Goal: Task Accomplishment & Management: Complete application form

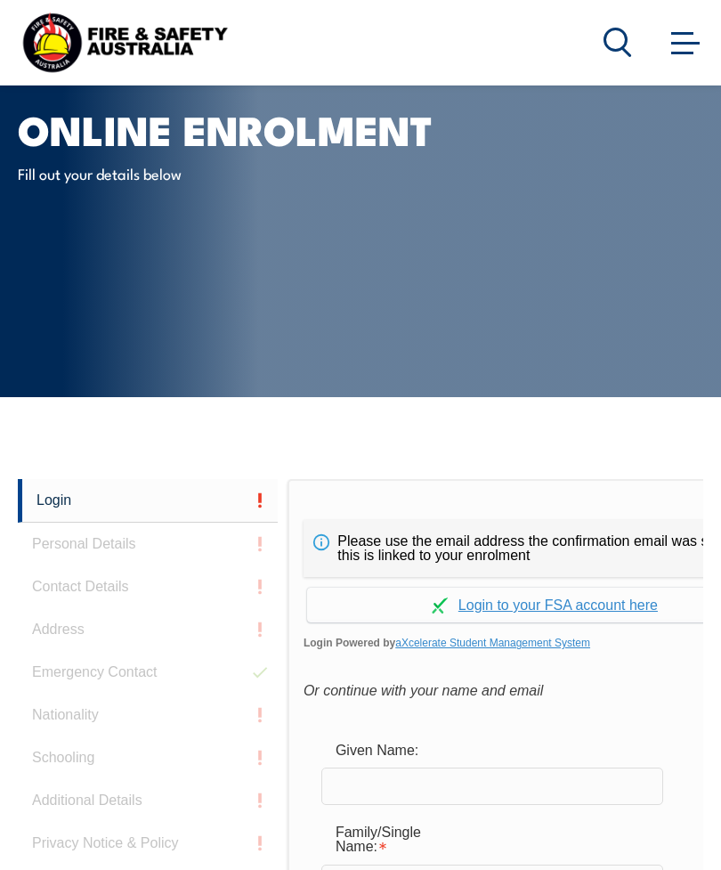
scroll to position [58, 0]
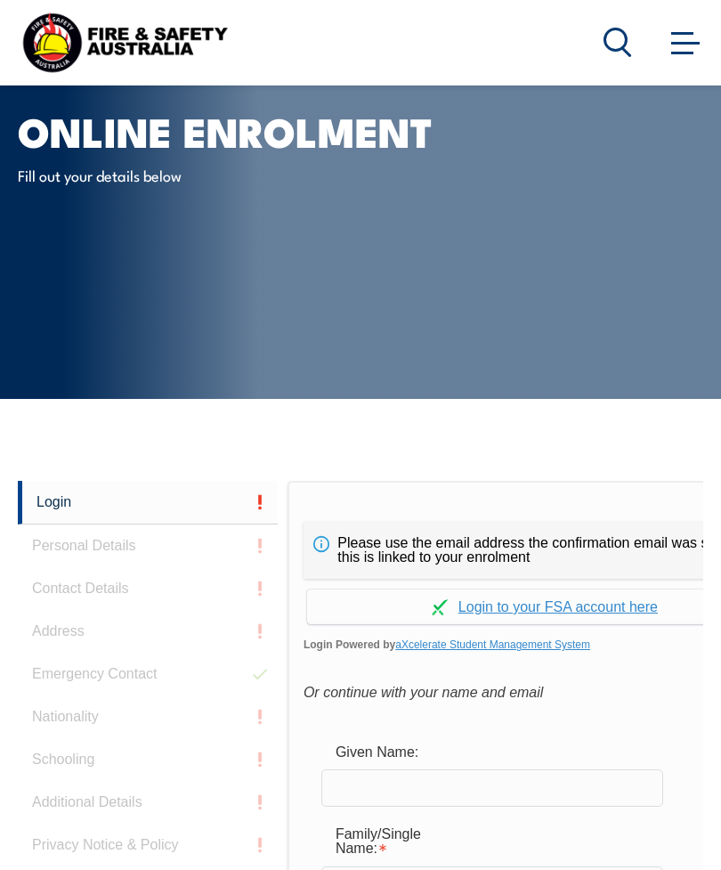
click at [596, 601] on link "Continue with aXcelerate" at bounding box center [544, 606] width 475 height 35
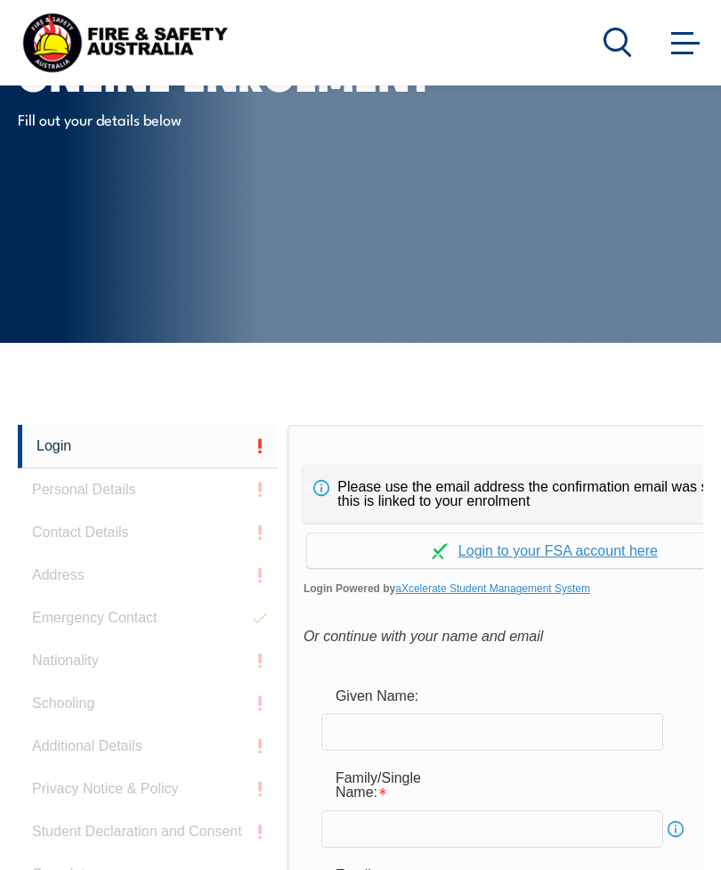
scroll to position [115, 0]
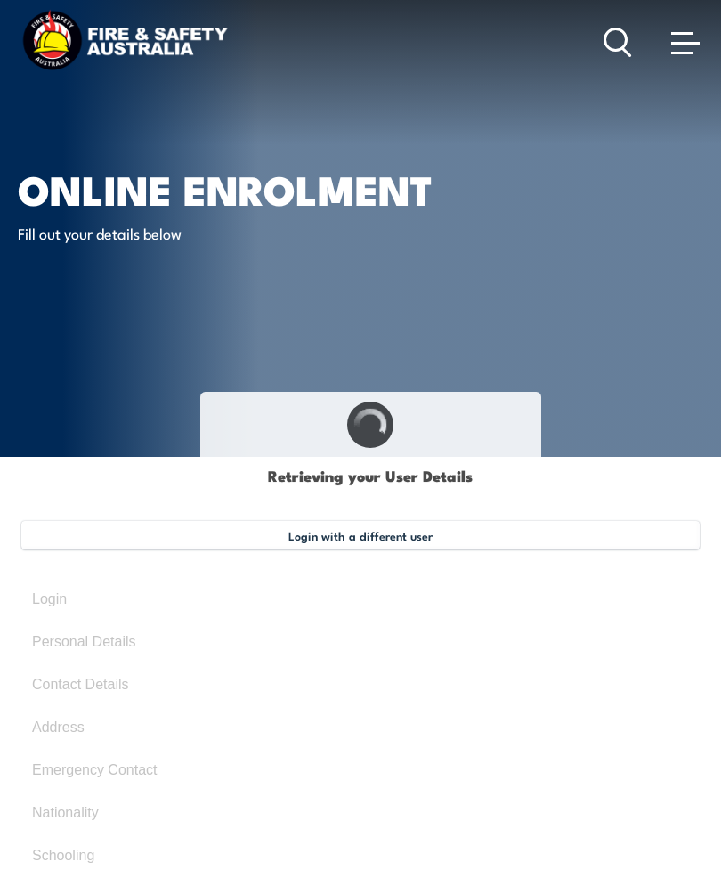
type input "Ky"
type input "Owen Noel Wilson"
type input "Fisher"
type input "January 2, 2001"
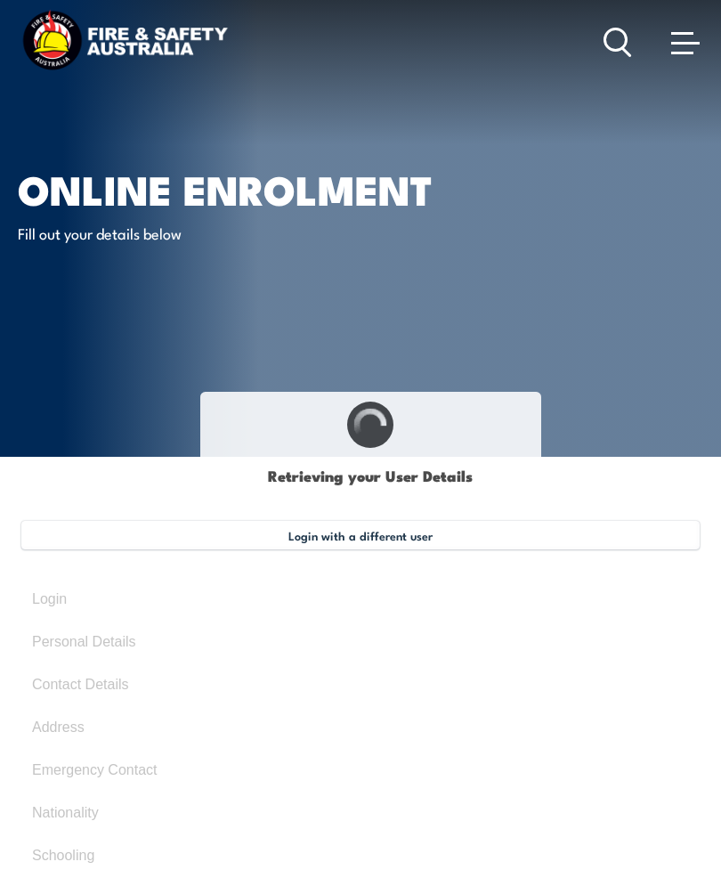
type input "P4AKGCV3GS"
select select "M"
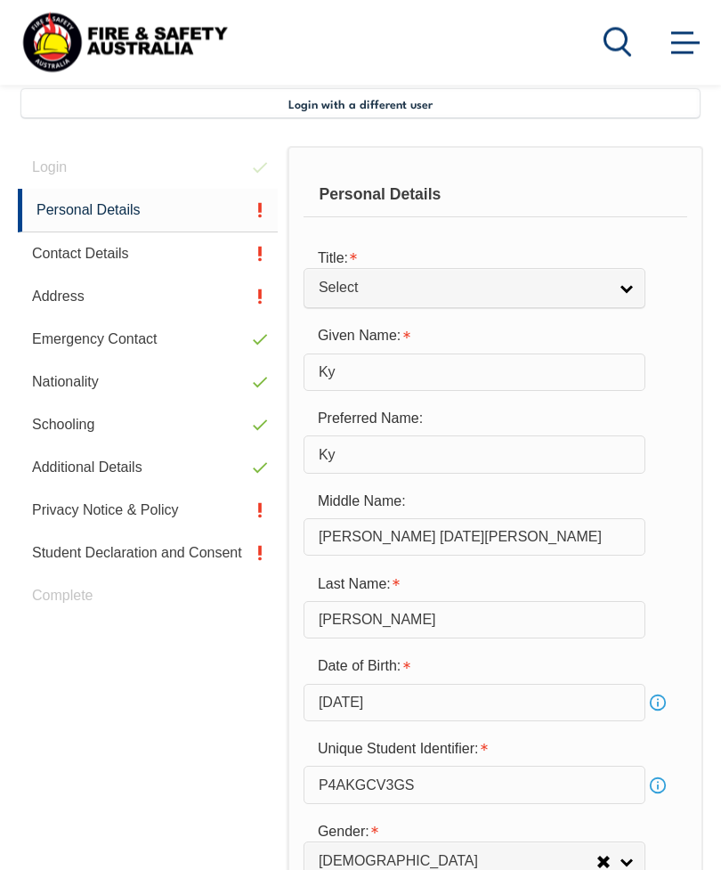
scroll to position [432, 0]
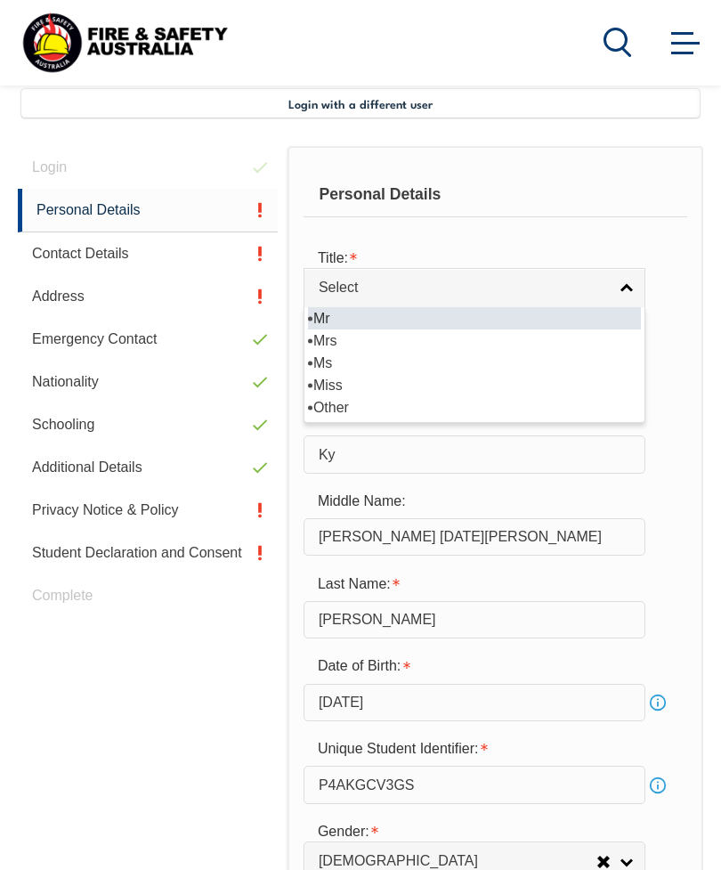
select select "Mr"
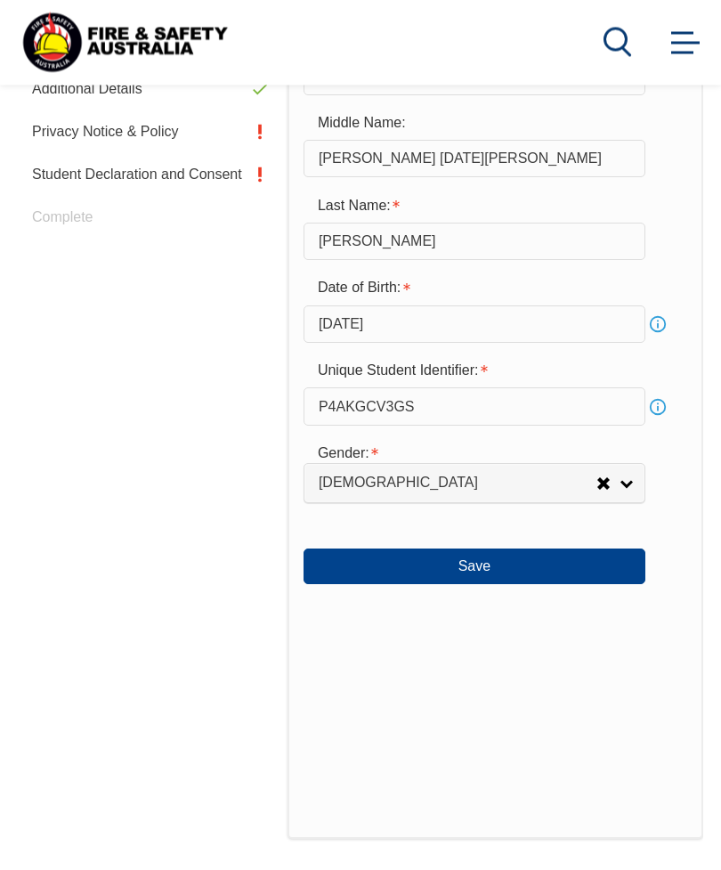
scroll to position [811, 0]
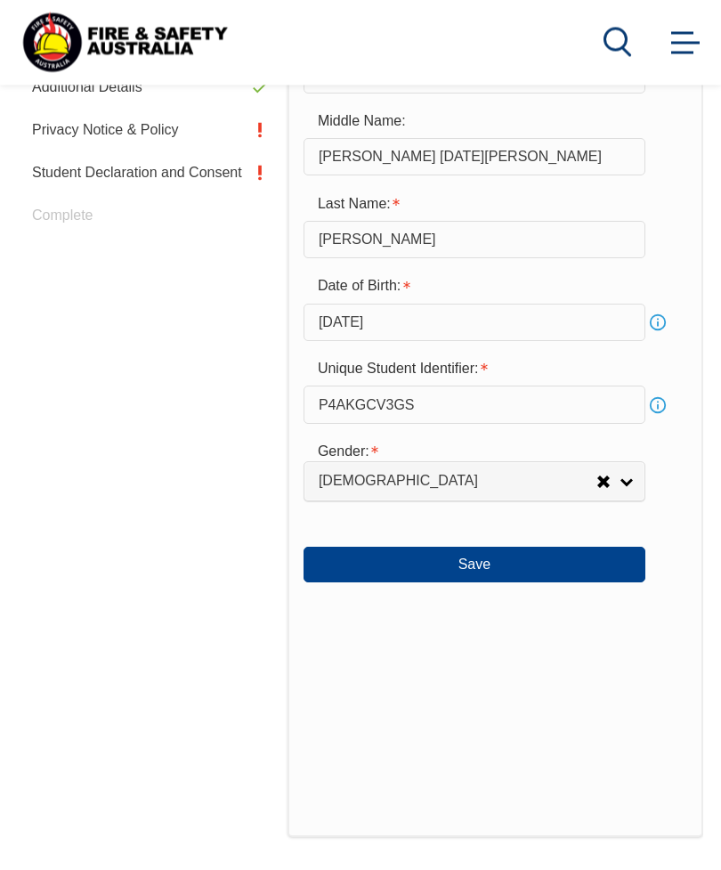
click at [478, 583] on button "Save" at bounding box center [475, 565] width 342 height 36
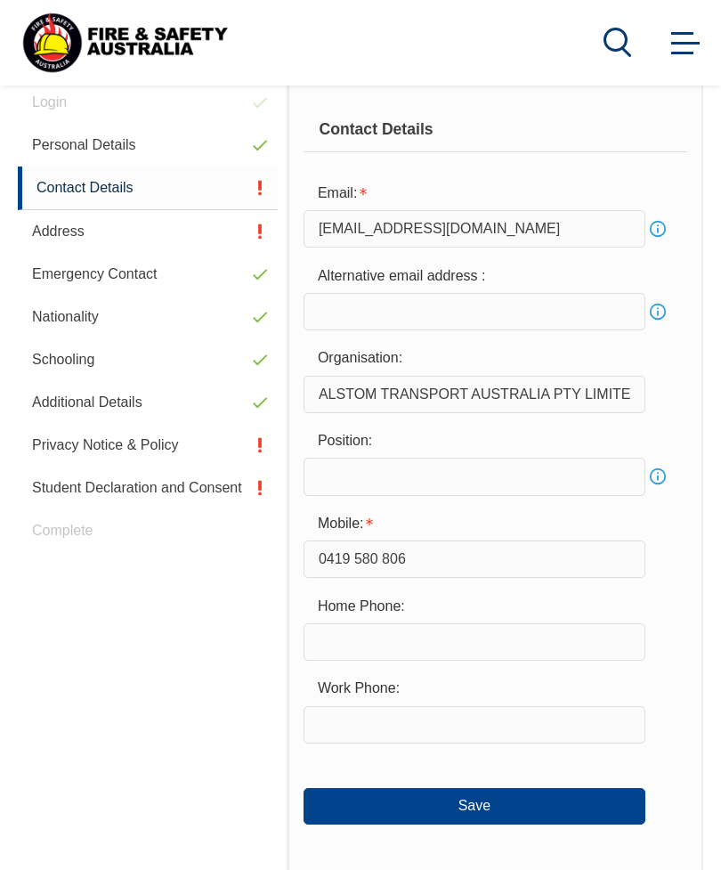
scroll to position [506, 0]
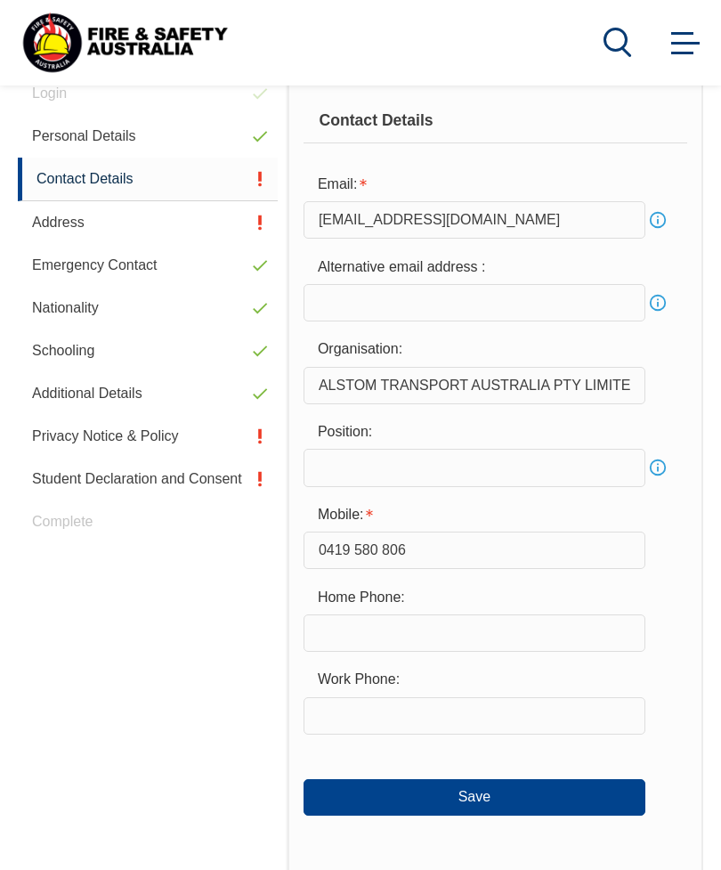
click at [537, 805] on button "Save" at bounding box center [475, 797] width 342 height 36
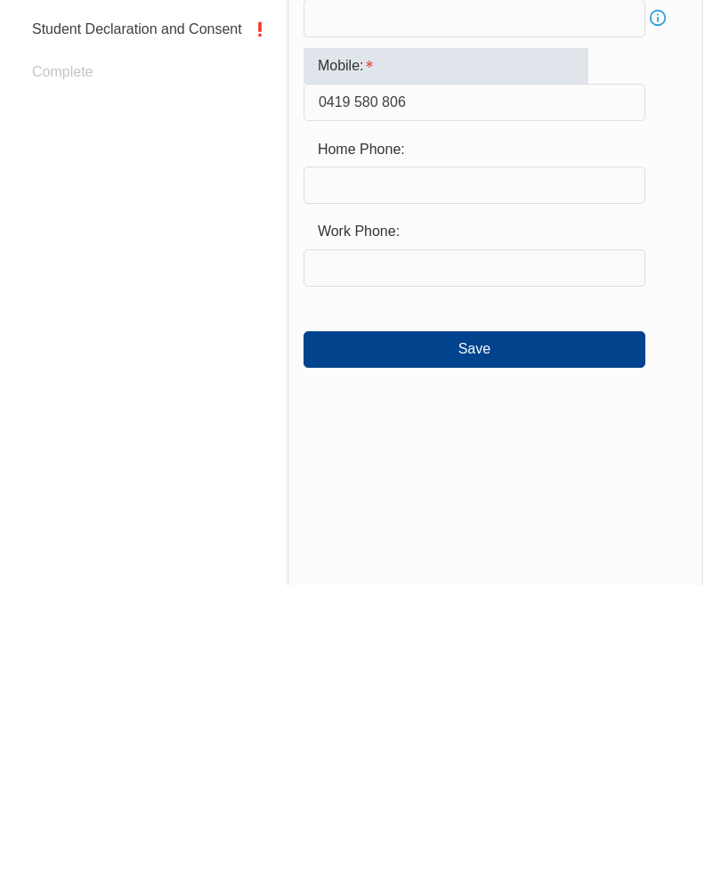
scroll to position [671, 0]
click at [542, 615] on button "Save" at bounding box center [475, 633] width 342 height 36
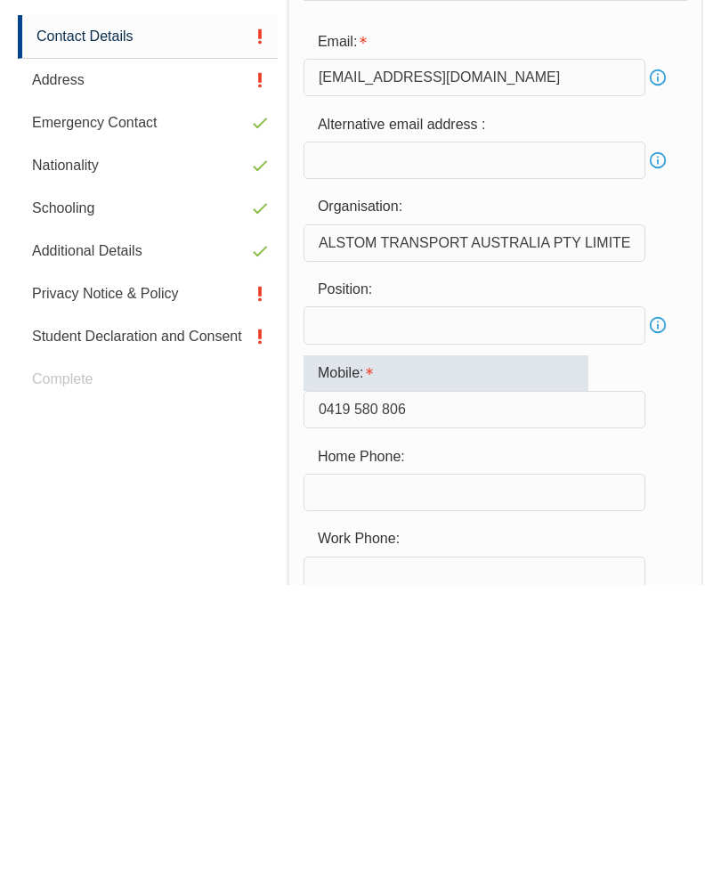
scroll to position [420, 0]
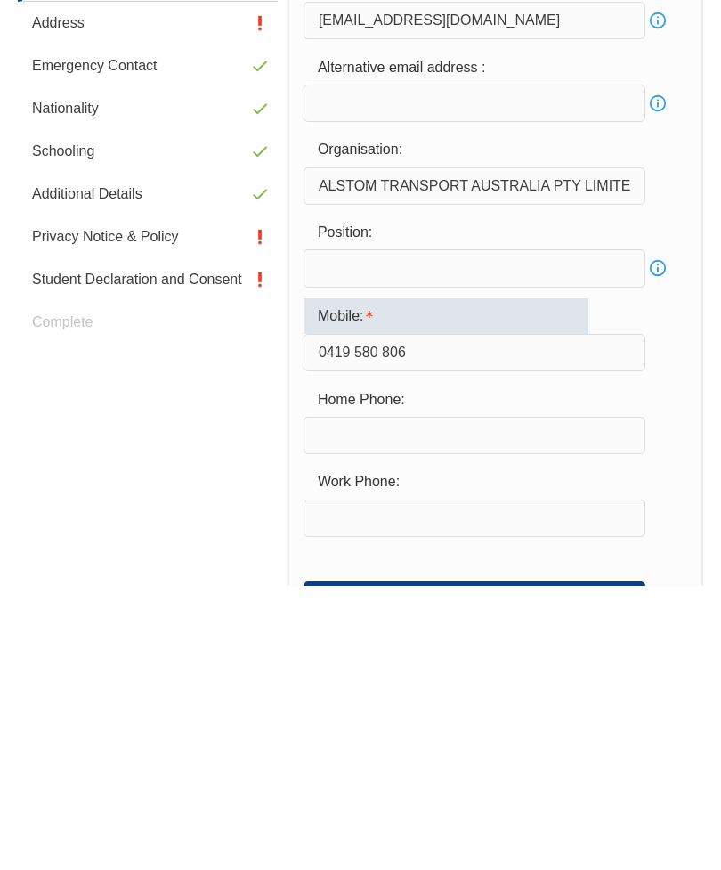
click at [627, 701] on input "text" at bounding box center [475, 719] width 342 height 37
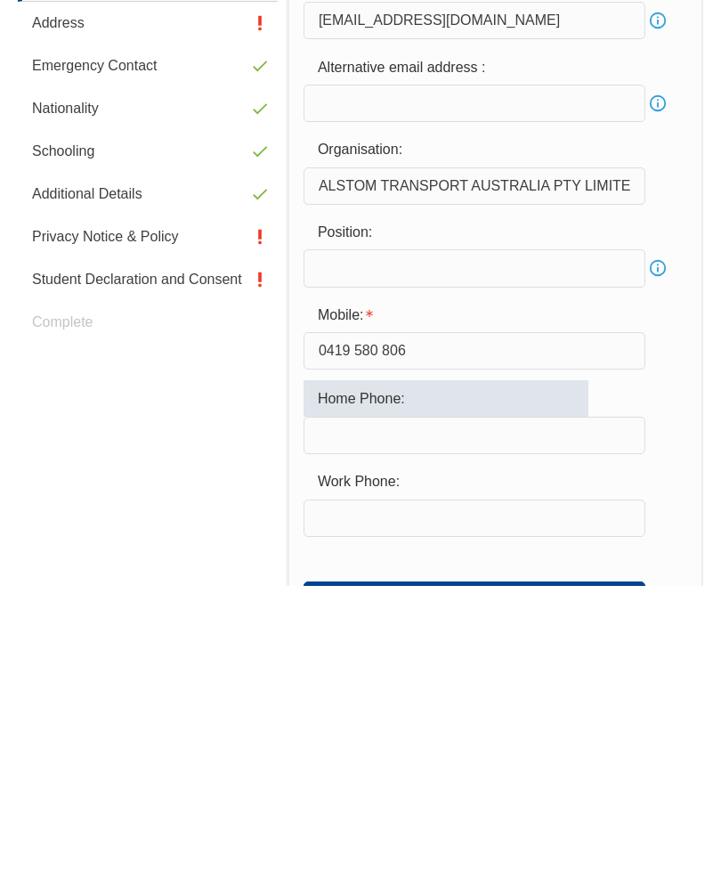
click at [684, 465] on form "Email: kyfisher2001@hotmail.com Info Alternative email address : Info Organisat…" at bounding box center [496, 578] width 384 height 650
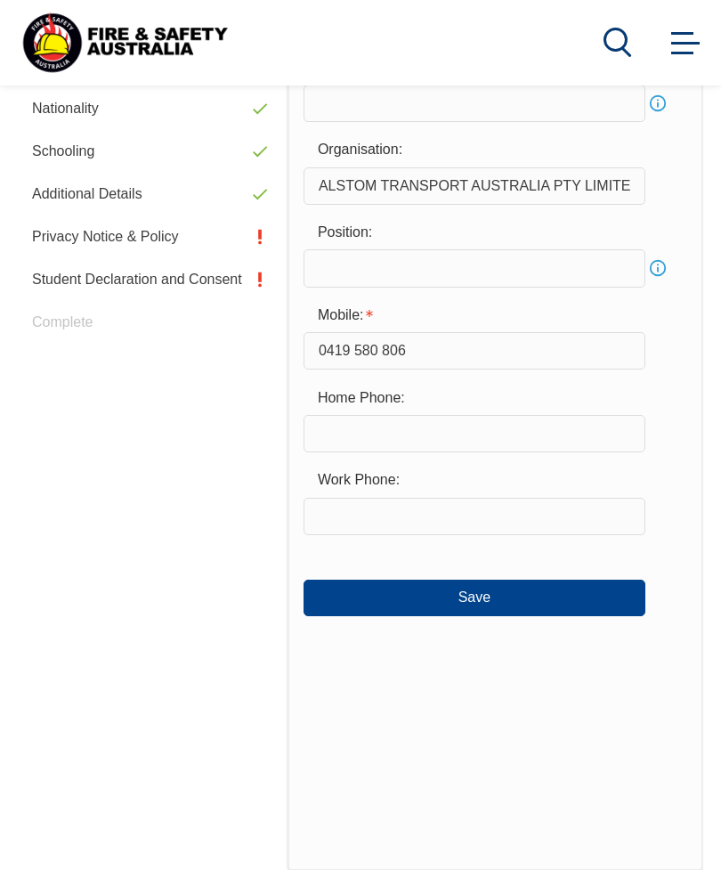
click at [546, 600] on button "Save" at bounding box center [475, 597] width 342 height 36
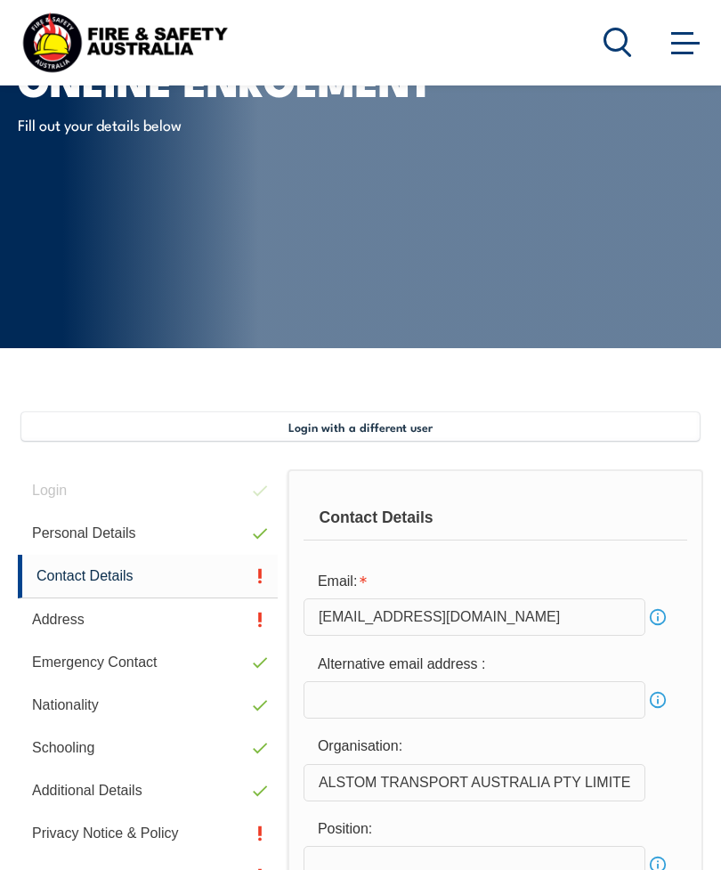
scroll to position [0, 0]
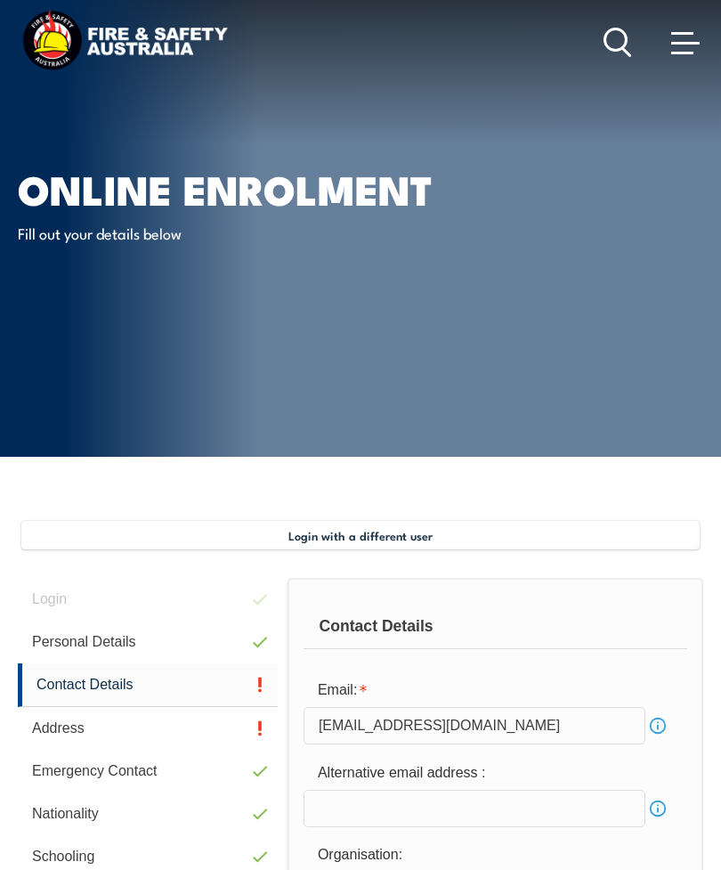
click at [684, 44] on span at bounding box center [685, 43] width 28 height 3
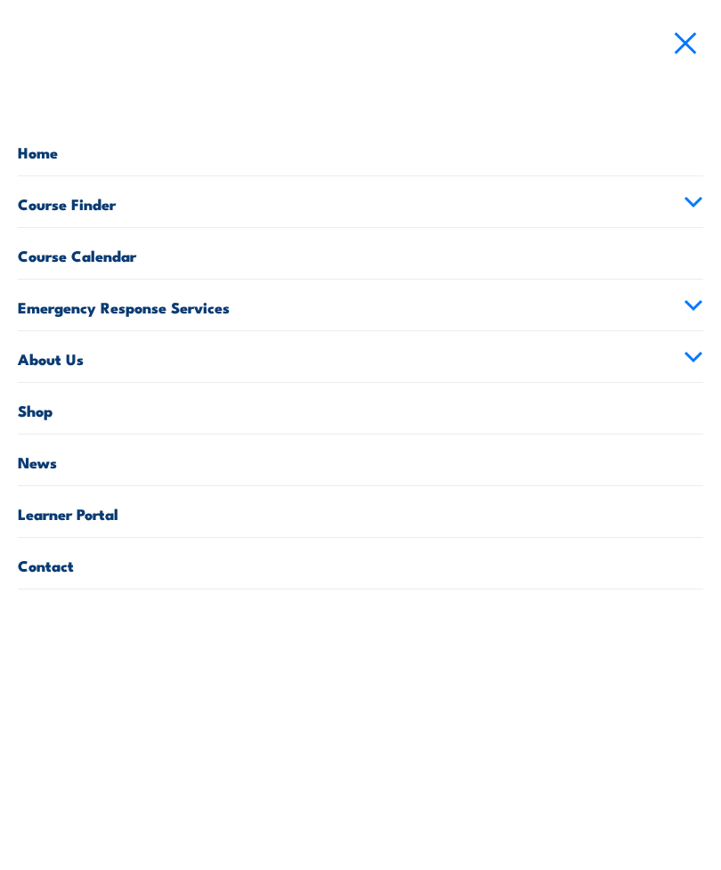
click at [40, 162] on link "Home" at bounding box center [360, 150] width 685 height 51
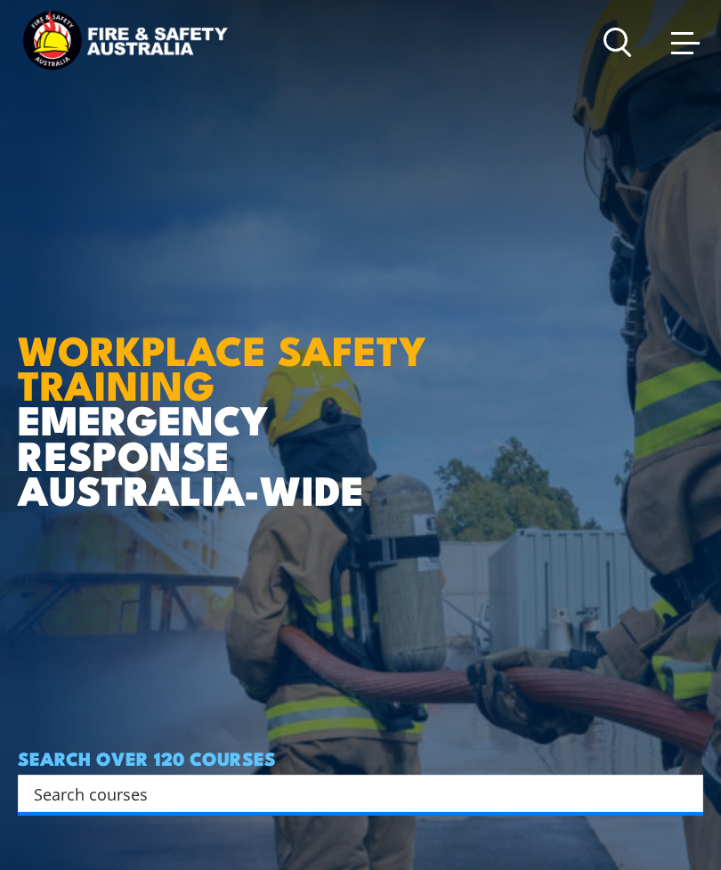
click at [688, 52] on span at bounding box center [685, 42] width 28 height 20
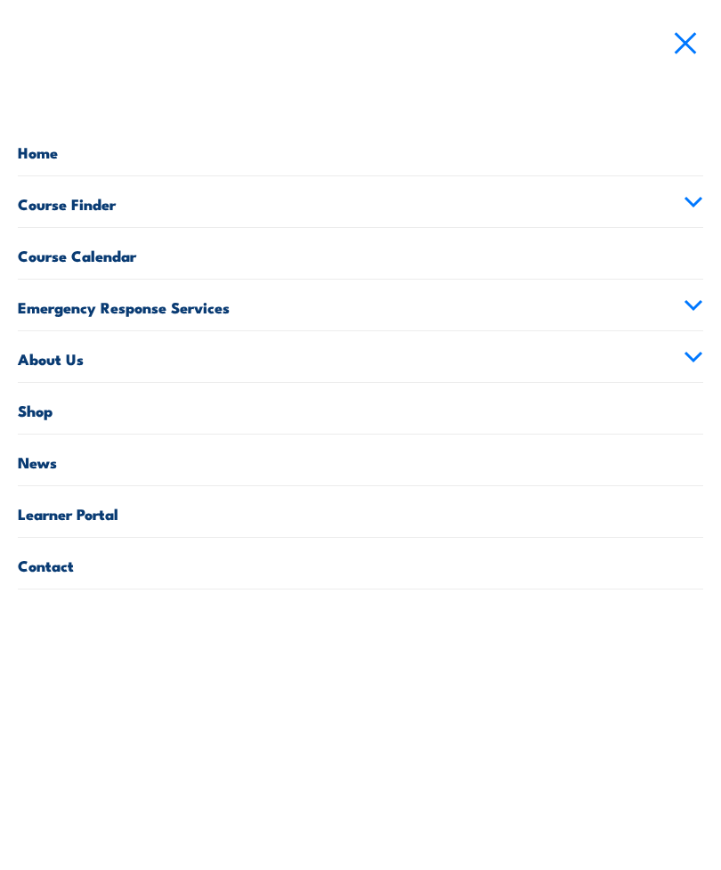
click at [31, 210] on link "Course Finder" at bounding box center [360, 201] width 685 height 51
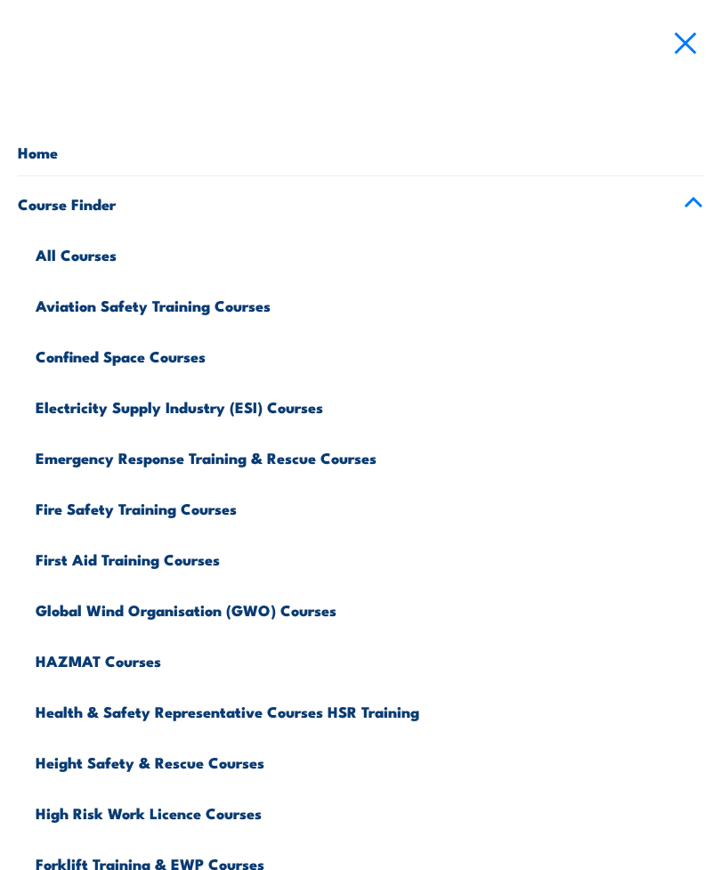
click at [53, 252] on link "All Courses" at bounding box center [370, 252] width 668 height 51
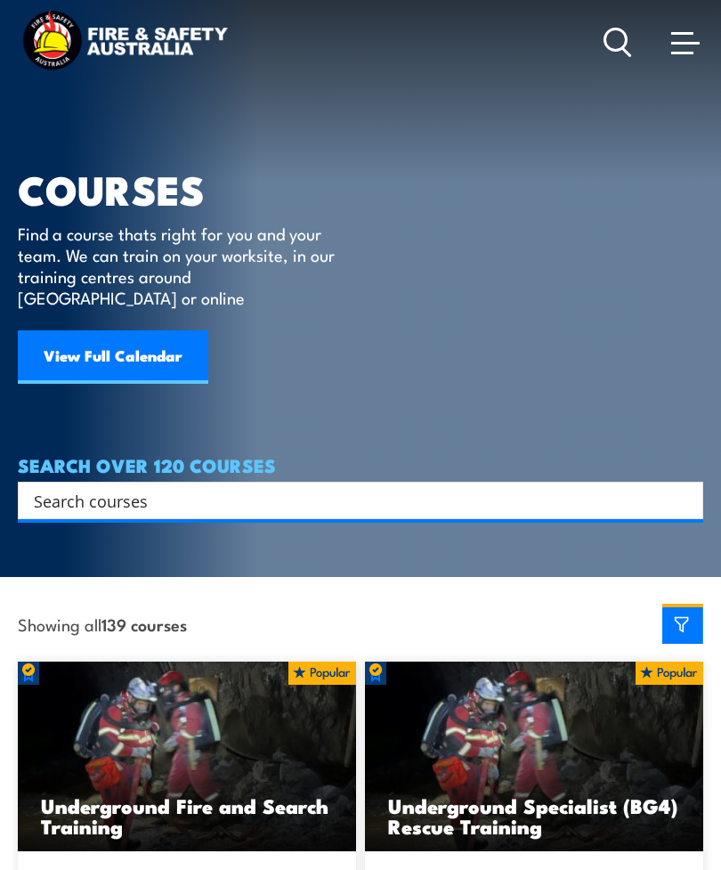
click at [668, 57] on link at bounding box center [686, 42] width 36 height 36
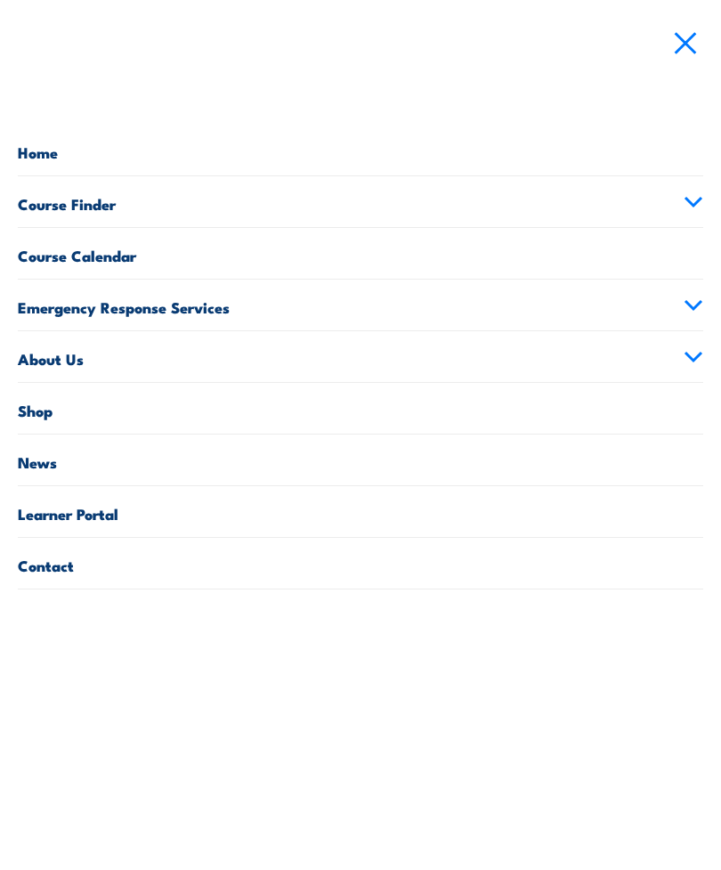
click at [38, 199] on link "Course Finder" at bounding box center [360, 201] width 685 height 51
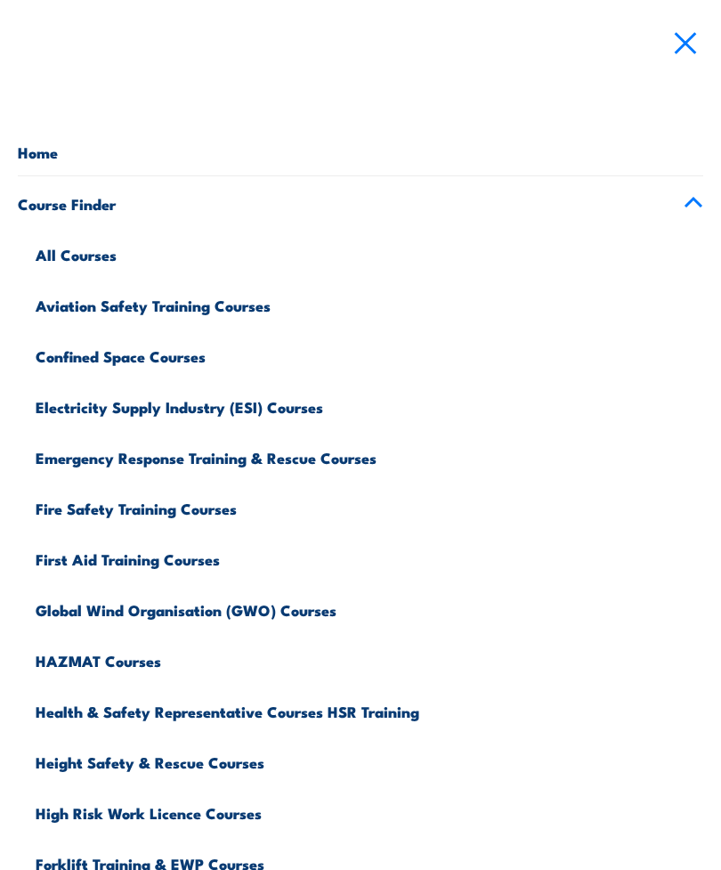
click at [36, 184] on link "Course Finder" at bounding box center [360, 201] width 685 height 51
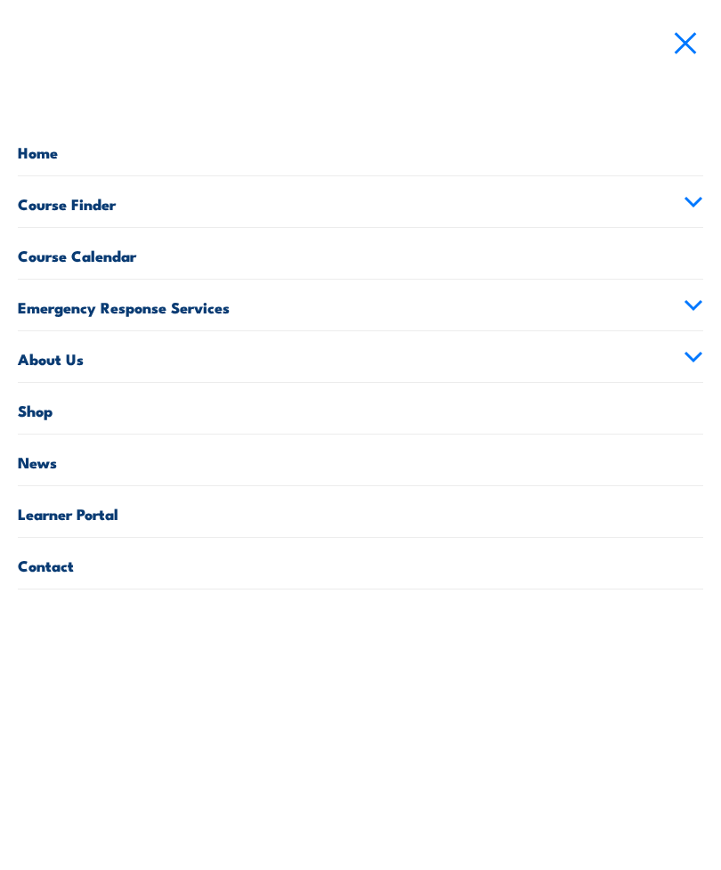
click at [44, 196] on link "Course Finder" at bounding box center [360, 201] width 685 height 51
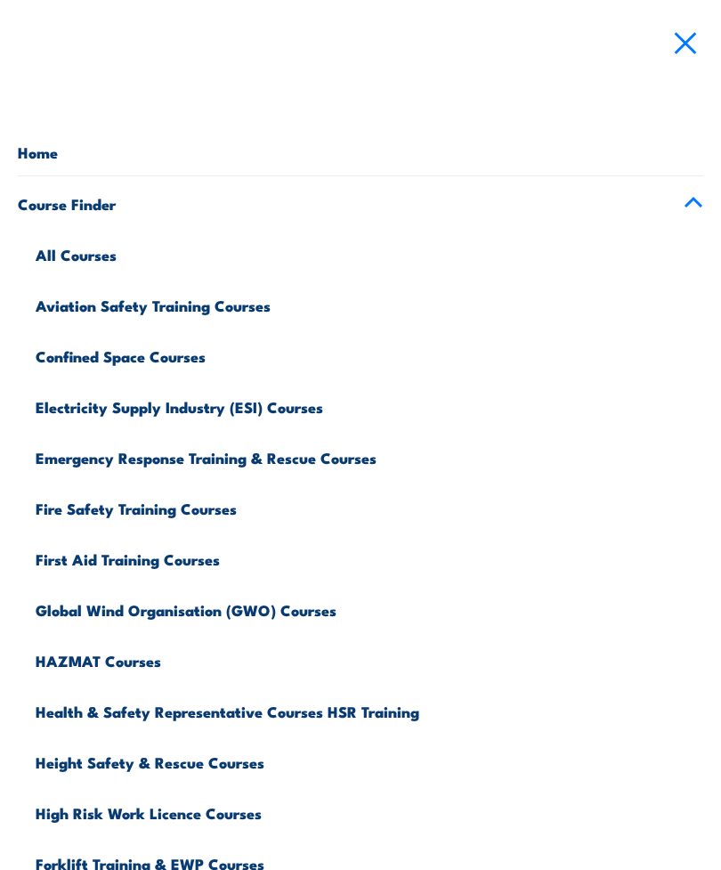
scroll to position [769, 0]
click at [691, 852] on link "Forklift Training & EWP Courses" at bounding box center [370, 861] width 668 height 51
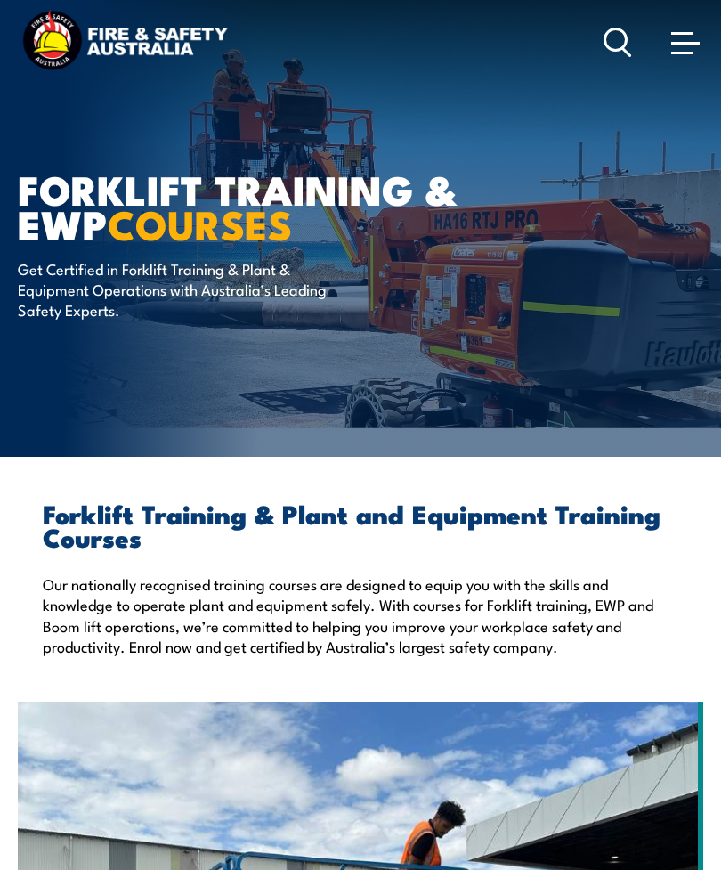
click at [593, 33] on div "Courses Course Calendar Emergency Response Services Services Overview Emergency…" at bounding box center [360, 42] width 685 height 70
click at [604, 51] on icon at bounding box center [617, 42] width 28 height 29
click at [600, 61] on div "Courses Course Calendar Emergency Response Services Services Overview Emergency…" at bounding box center [360, 42] width 685 height 70
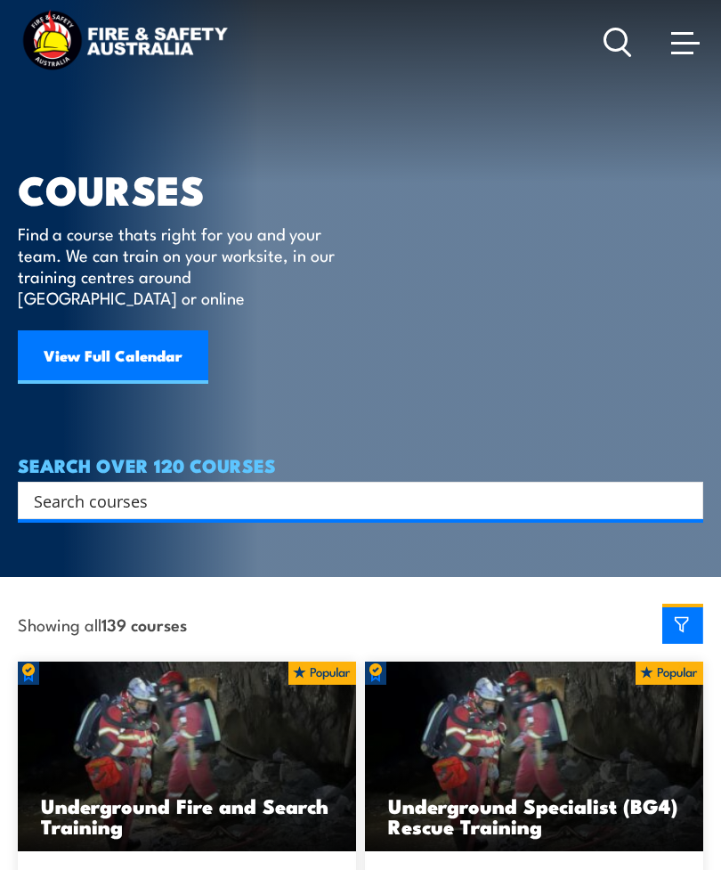
click at [689, 46] on span at bounding box center [685, 42] width 28 height 20
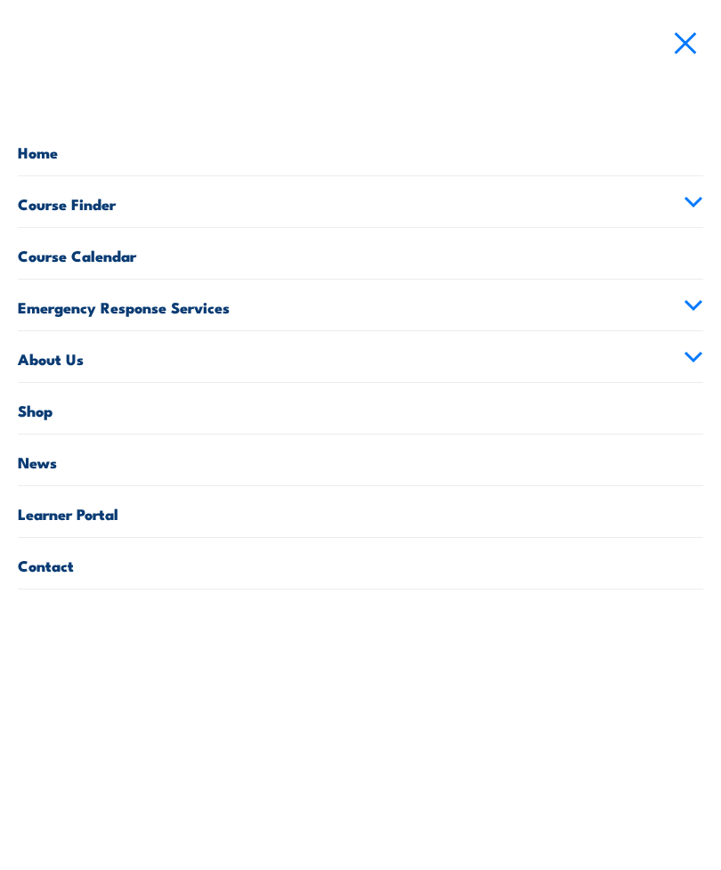
click at [95, 149] on link "Home" at bounding box center [360, 150] width 685 height 51
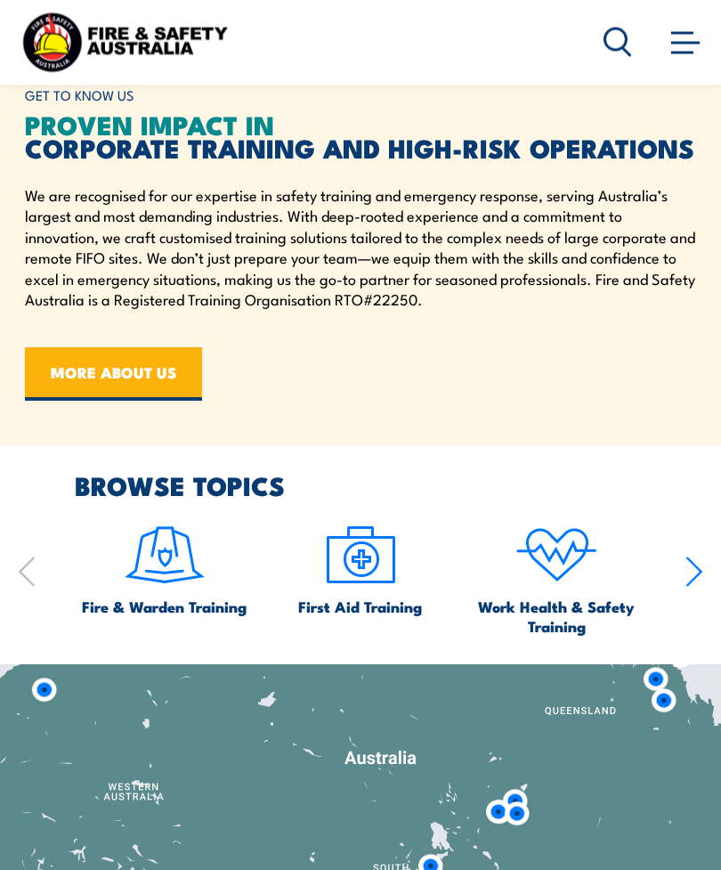
scroll to position [1215, 0]
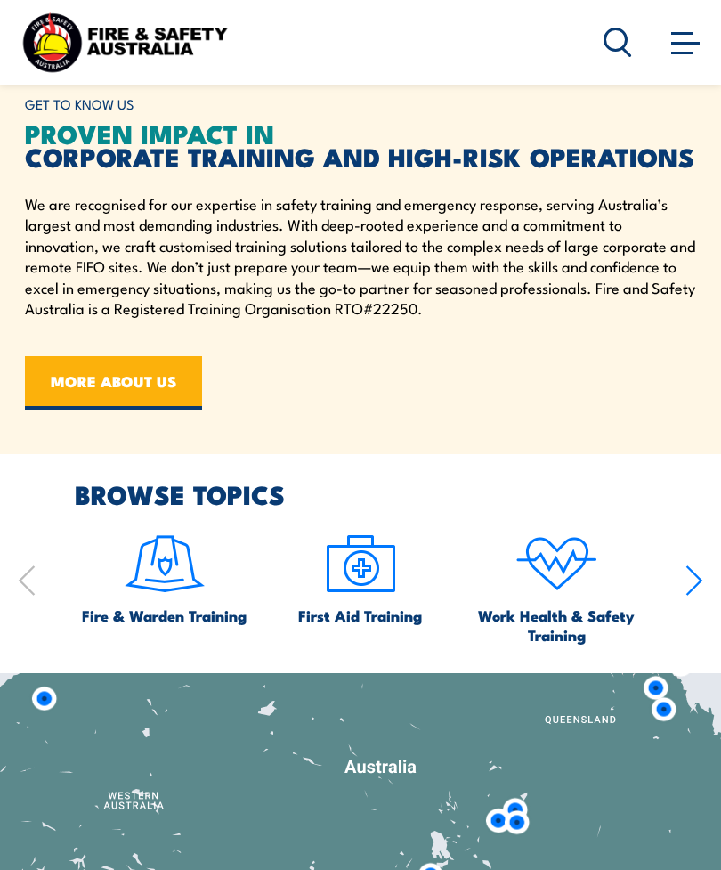
click at [665, 68] on div "Courses Course Calendar Emergency Response Services Services Overview Emergency…" at bounding box center [653, 42] width 100 height 70
click at [668, 50] on link at bounding box center [686, 42] width 36 height 36
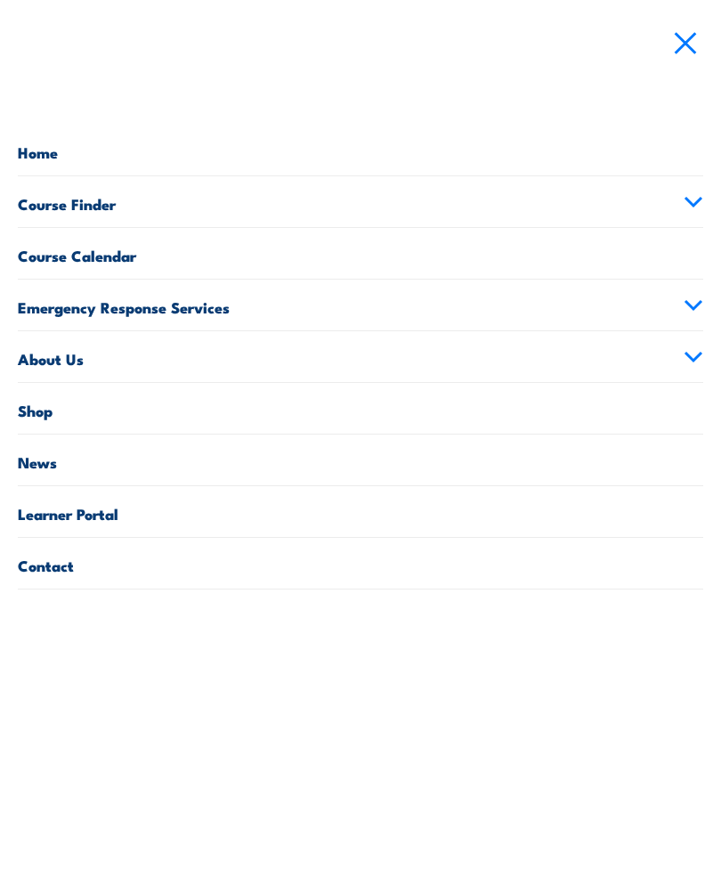
click at [165, 527] on link "Learner Portal" at bounding box center [360, 511] width 685 height 51
